Goal: Task Accomplishment & Management: Manage account settings

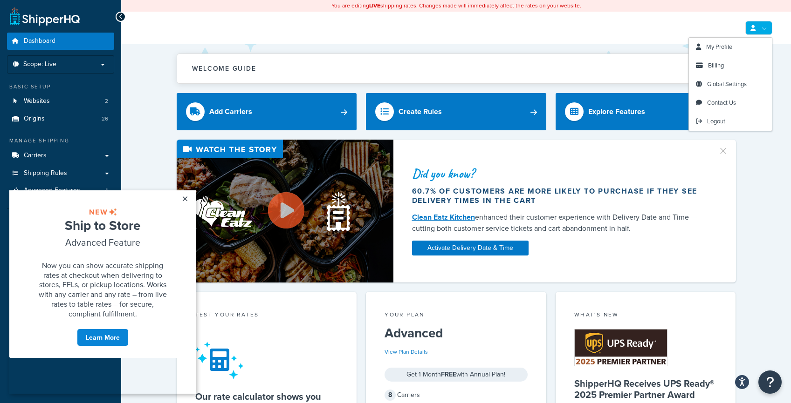
click at [765, 28] on link at bounding box center [758, 28] width 27 height 14
click at [719, 65] on span "Billing" at bounding box center [716, 65] width 16 height 9
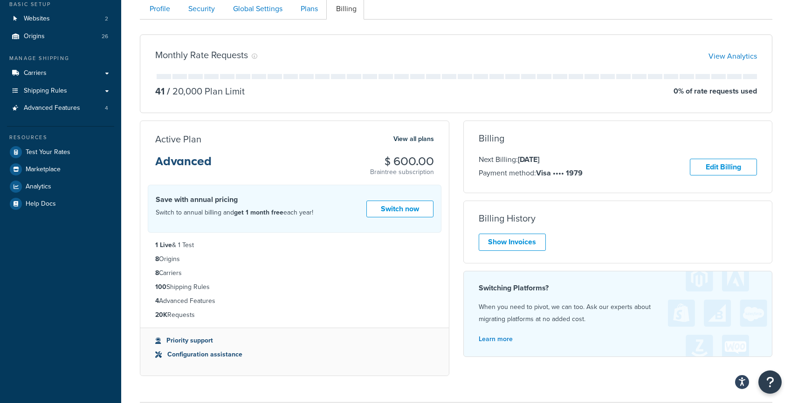
scroll to position [149, 0]
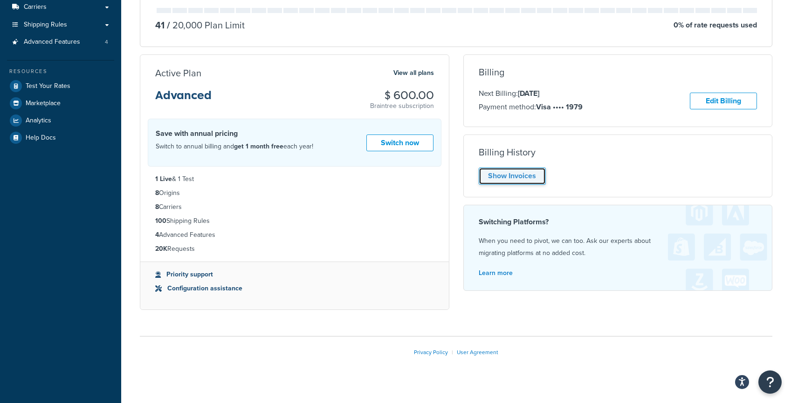
click at [512, 178] on link "Show Invoices" at bounding box center [511, 176] width 67 height 17
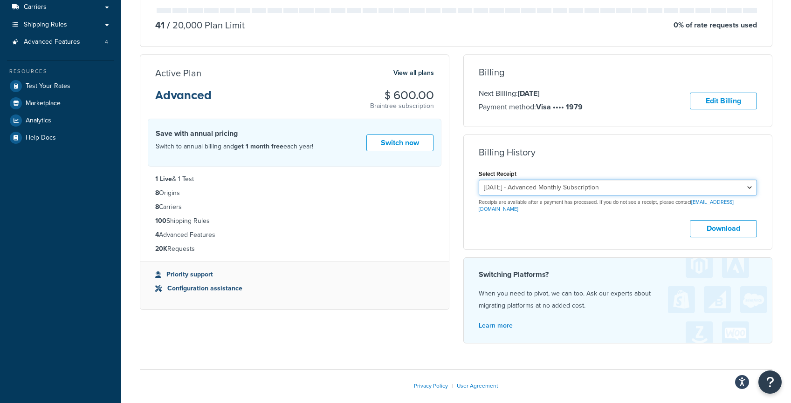
click at [537, 188] on select "[DATE] - Advanced Monthly Subscription [DATE] - Advanced Monthly Subscription […" at bounding box center [617, 188] width 279 height 16
select select "9ss5zxmj"
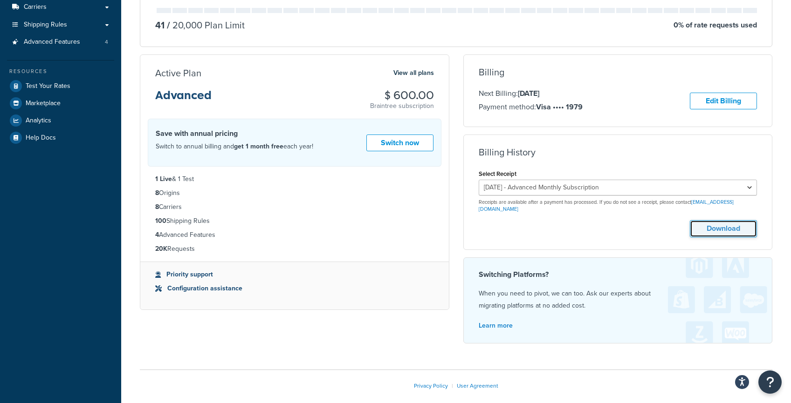
click at [717, 223] on button "Download" at bounding box center [723, 228] width 67 height 17
